Goal: Information Seeking & Learning: Learn about a topic

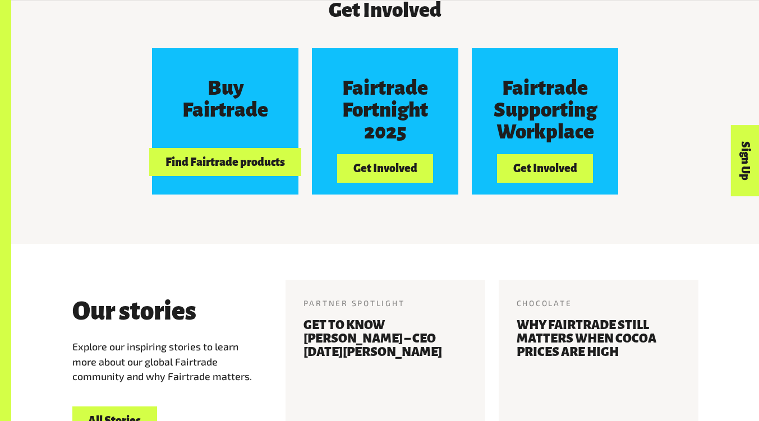
scroll to position [1020, 0]
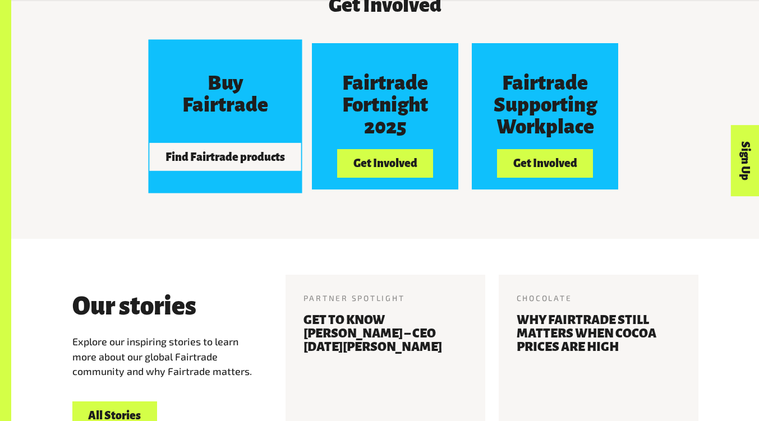
click at [254, 150] on button "Find Fairtrade products" at bounding box center [226, 157] width 152 height 28
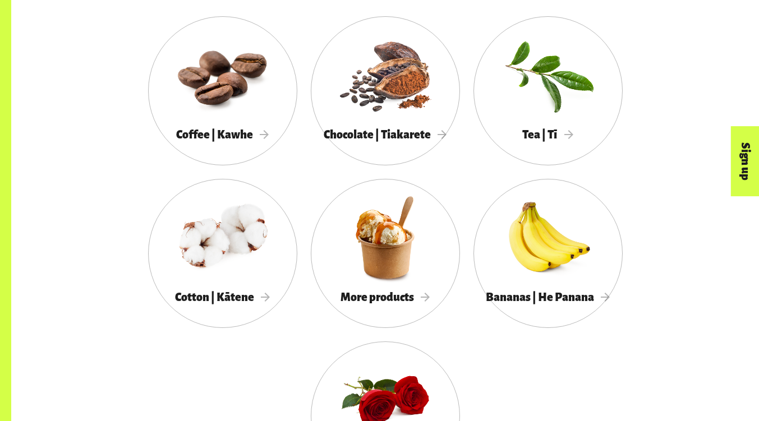
scroll to position [1022, 0]
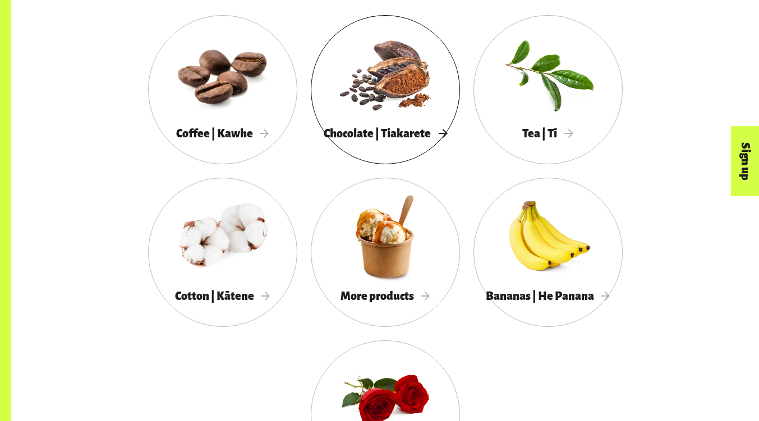
click at [418, 80] on div at bounding box center [385, 73] width 149 height 97
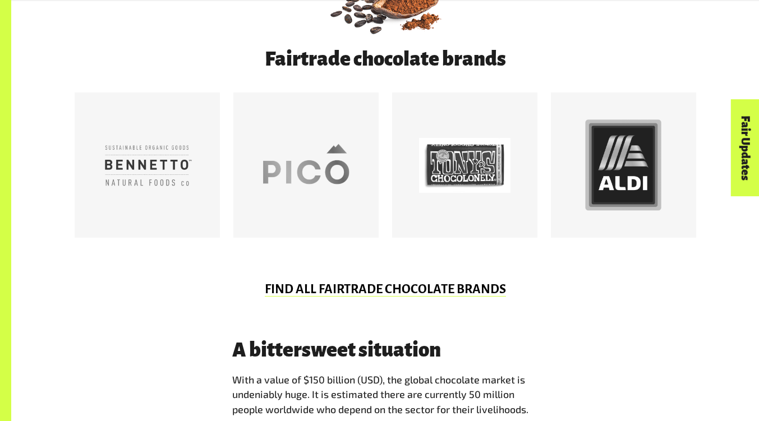
scroll to position [616, 0]
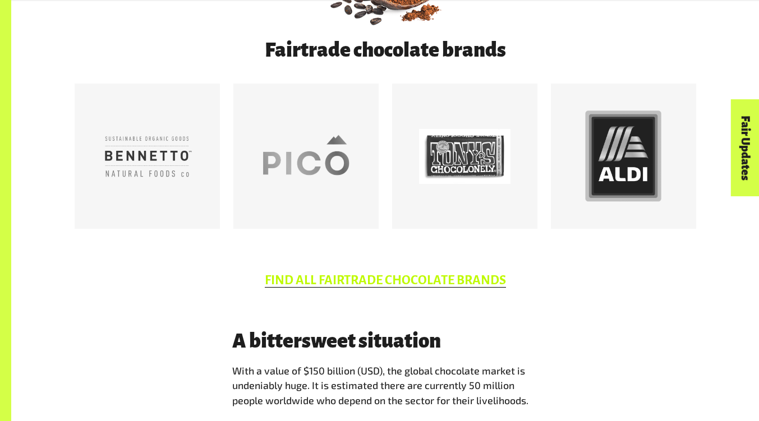
click at [471, 288] on link "FIND ALL FAIRTRADE CHOCOLATE BRANDS" at bounding box center [385, 281] width 241 height 14
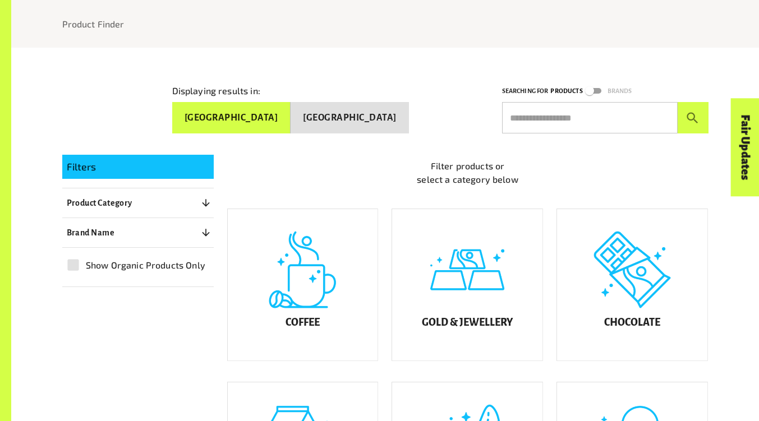
scroll to position [260, 0]
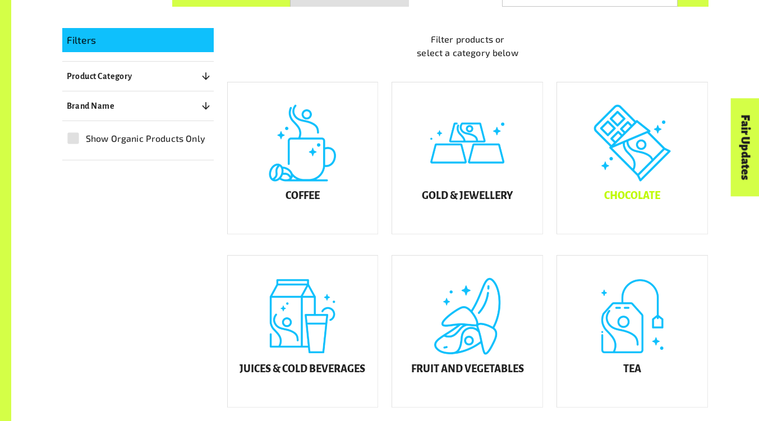
click at [661, 198] on div "Chocolate" at bounding box center [632, 159] width 150 height 152
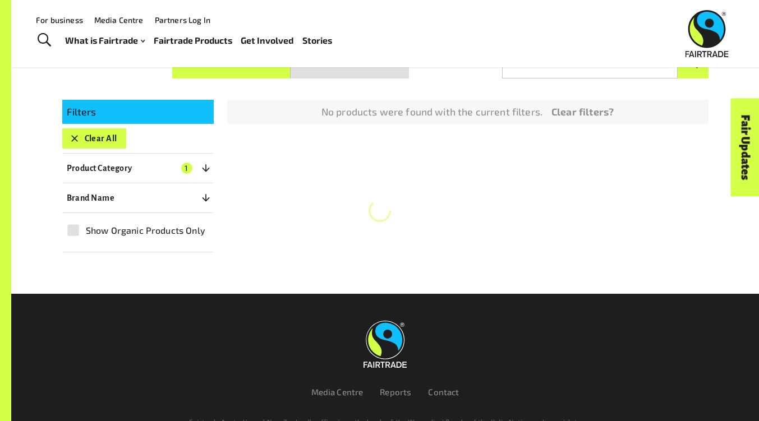
scroll to position [184, 0]
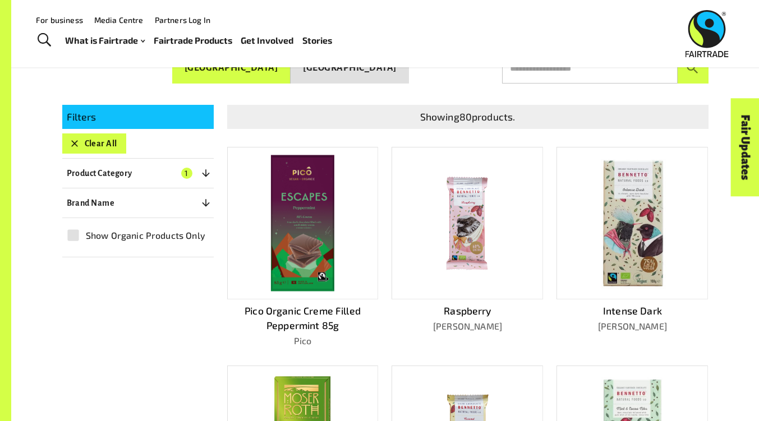
click at [141, 199] on button "Brand Name 0" at bounding box center [138, 203] width 152 height 20
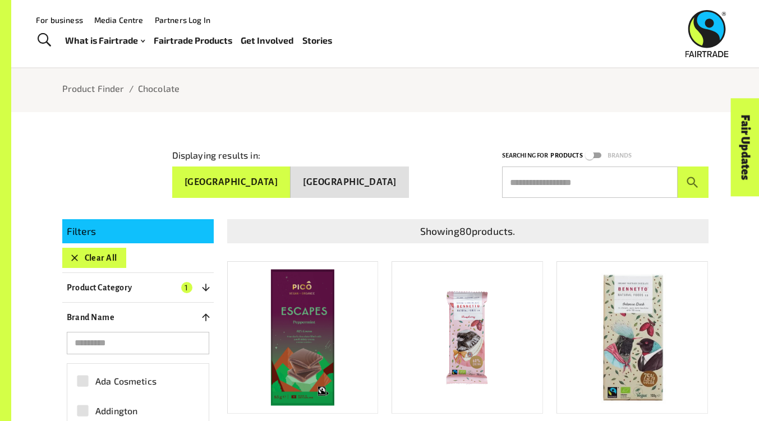
scroll to position [69, 0]
click at [386, 176] on button "New Zealand" at bounding box center [350, 182] width 118 height 31
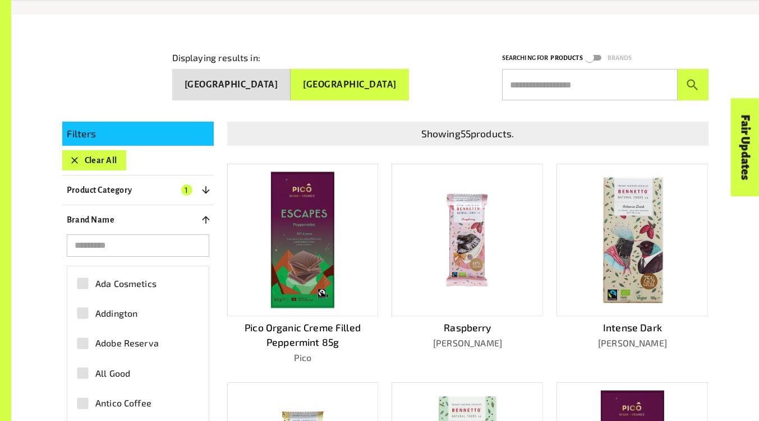
scroll to position [168, 0]
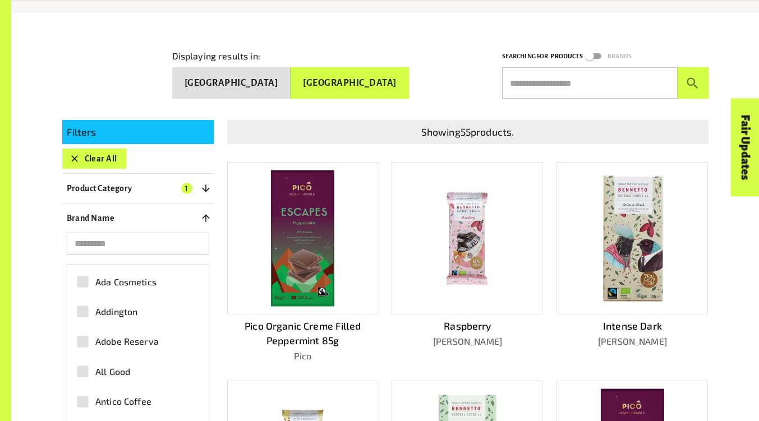
click at [86, 213] on p "Brand Name" at bounding box center [91, 218] width 48 height 13
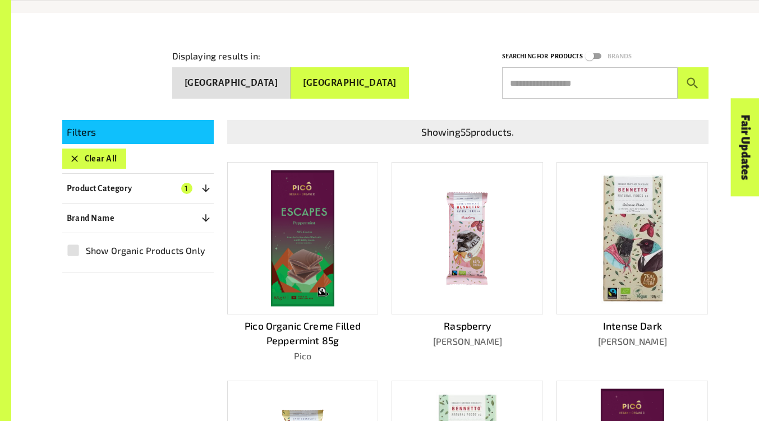
click at [93, 130] on p "Filters" at bounding box center [138, 132] width 143 height 15
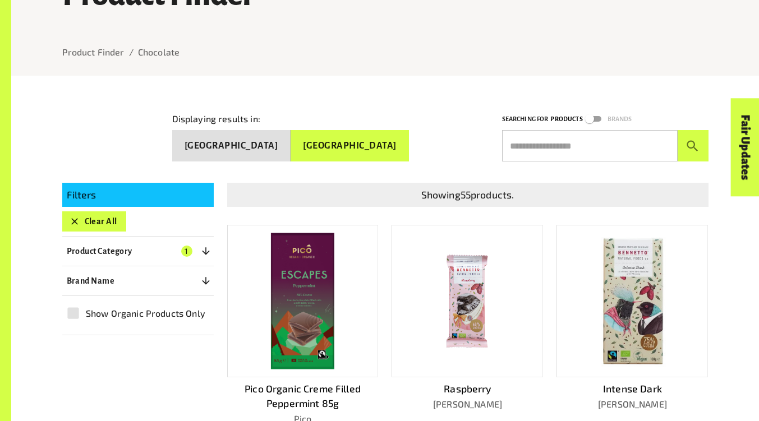
scroll to position [119, 0]
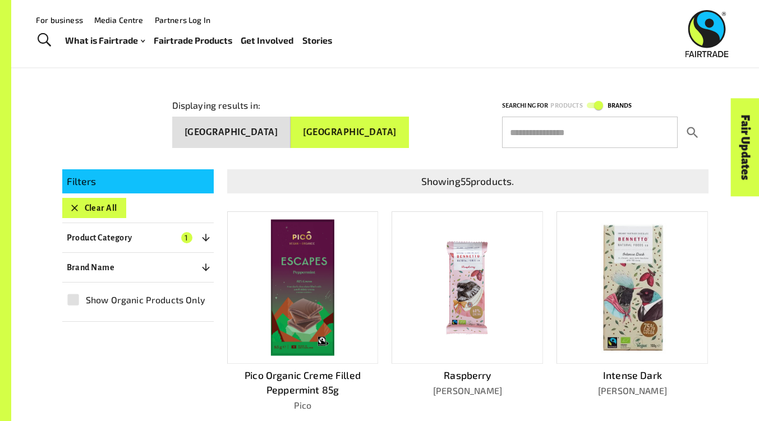
click at [687, 133] on icon "submit" at bounding box center [692, 132] width 15 height 15
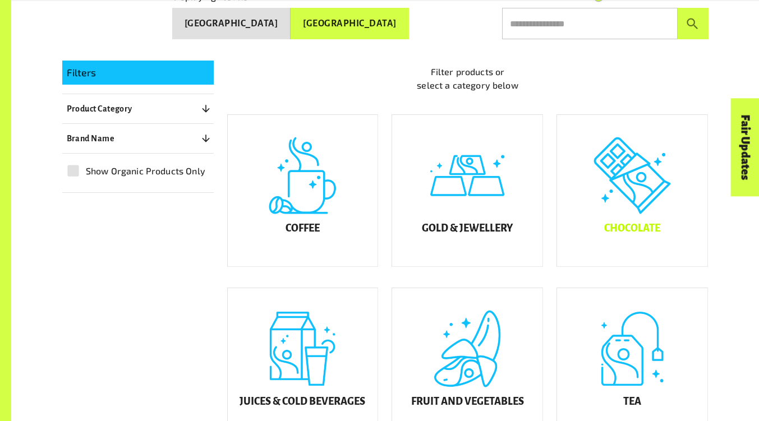
click at [653, 230] on div "Chocolate" at bounding box center [632, 191] width 150 height 152
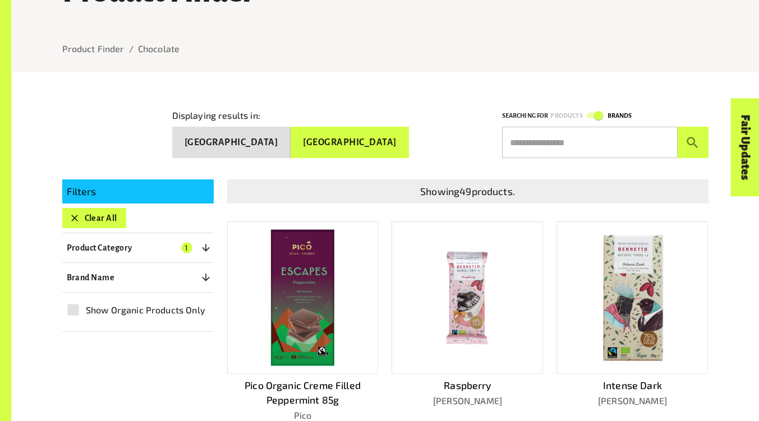
scroll to position [110, 0]
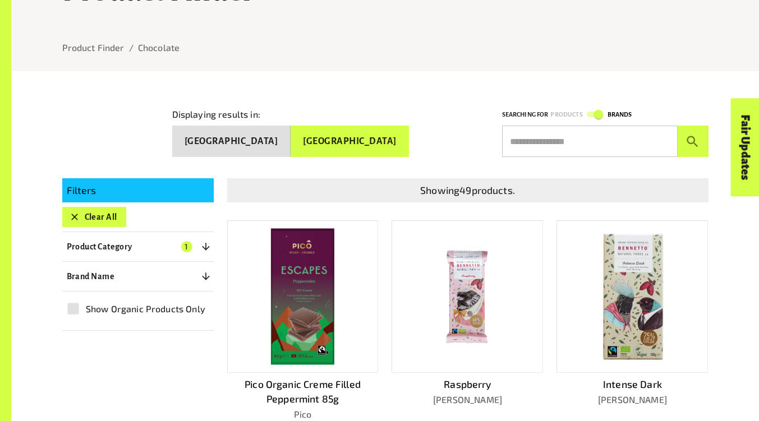
click at [115, 275] on button "Brand Name 0" at bounding box center [138, 277] width 152 height 20
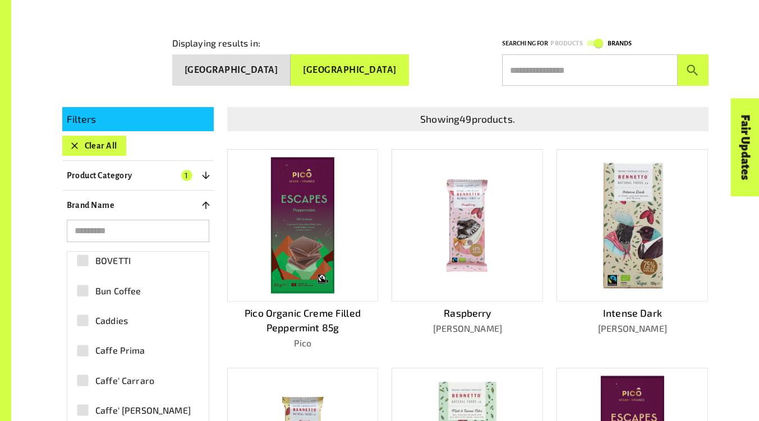
scroll to position [445, 0]
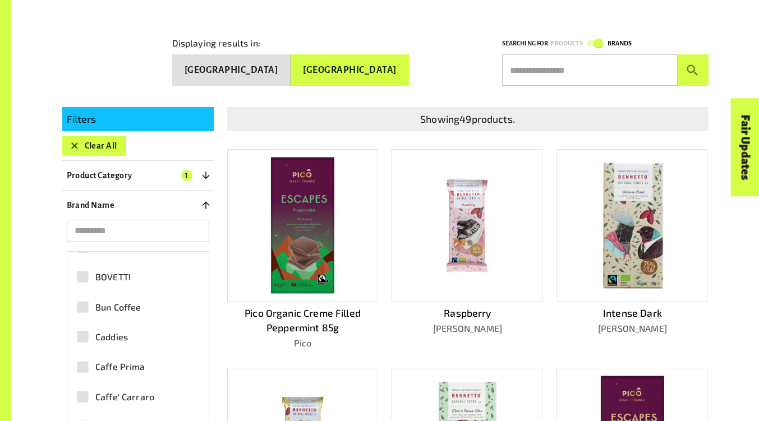
click at [97, 207] on p "Brand Name" at bounding box center [91, 205] width 48 height 13
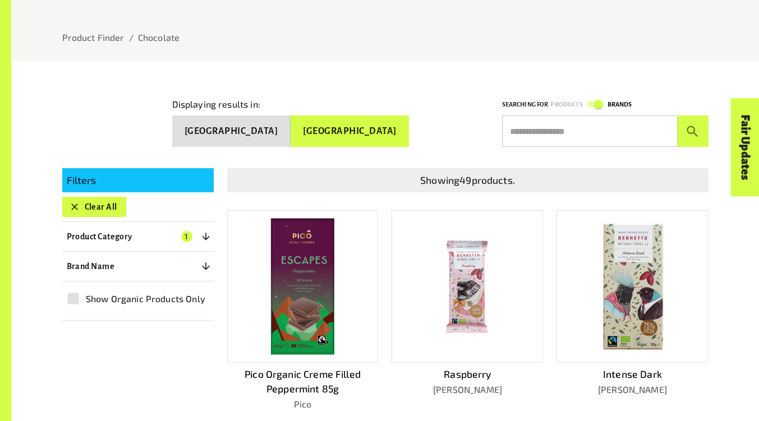
scroll to position [0, 0]
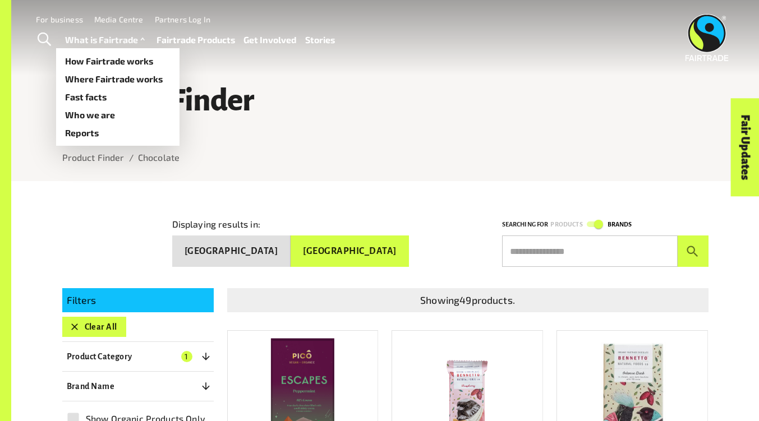
click at [107, 47] on link "What is Fairtrade" at bounding box center [106, 40] width 83 height 16
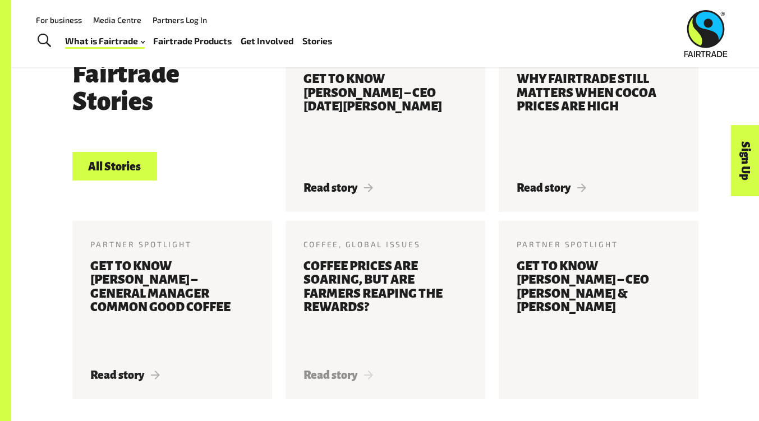
scroll to position [2304, 0]
